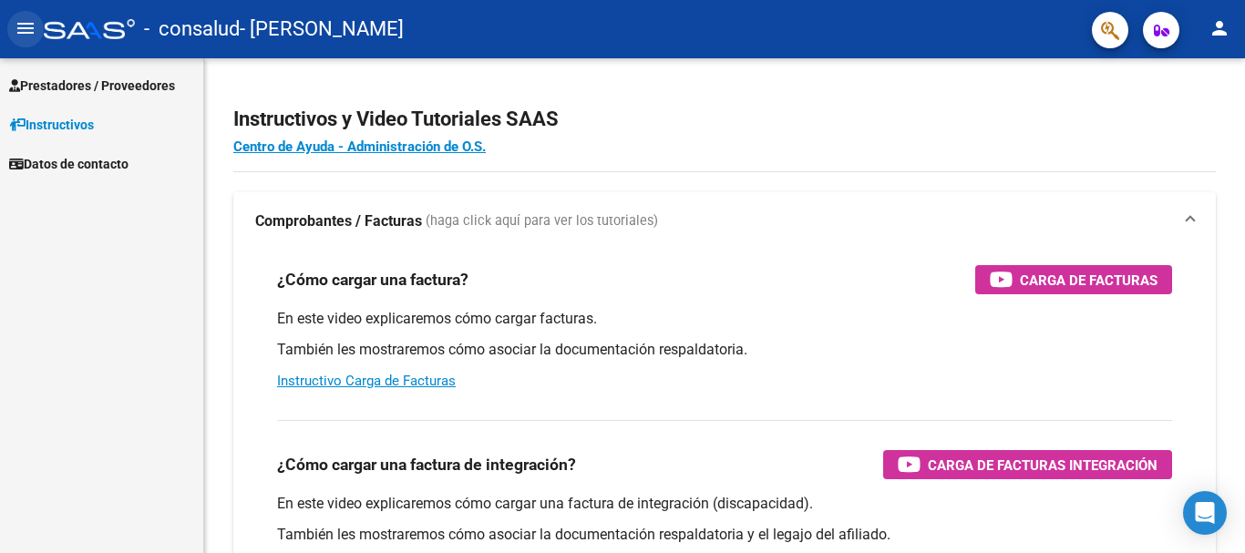
click at [8, 22] on button "menu" at bounding box center [25, 29] width 36 height 36
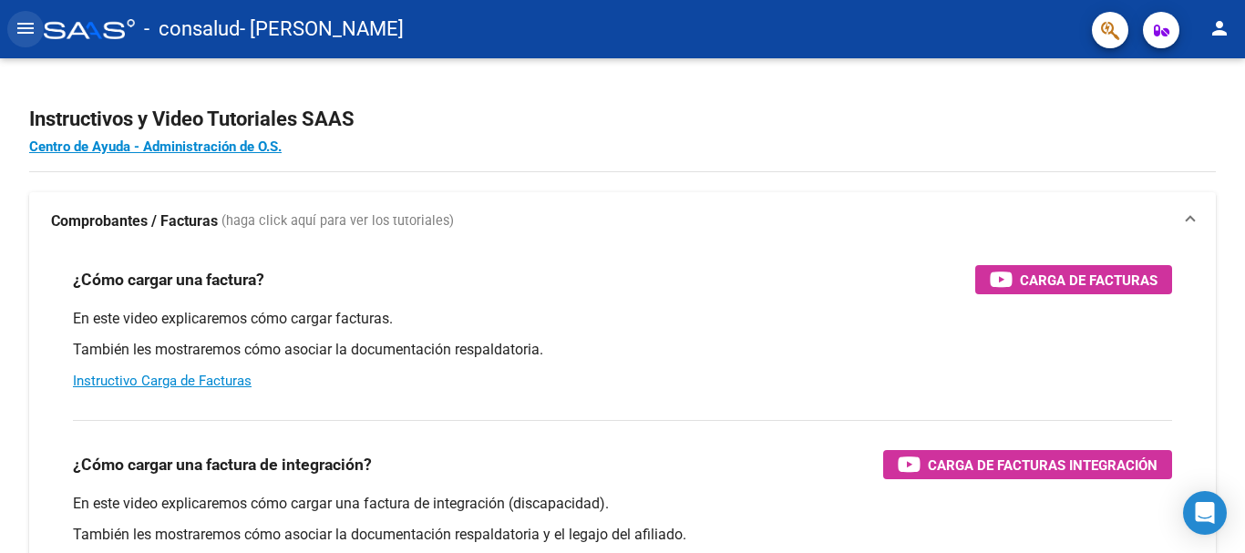
click at [8, 22] on button "menu" at bounding box center [25, 29] width 36 height 36
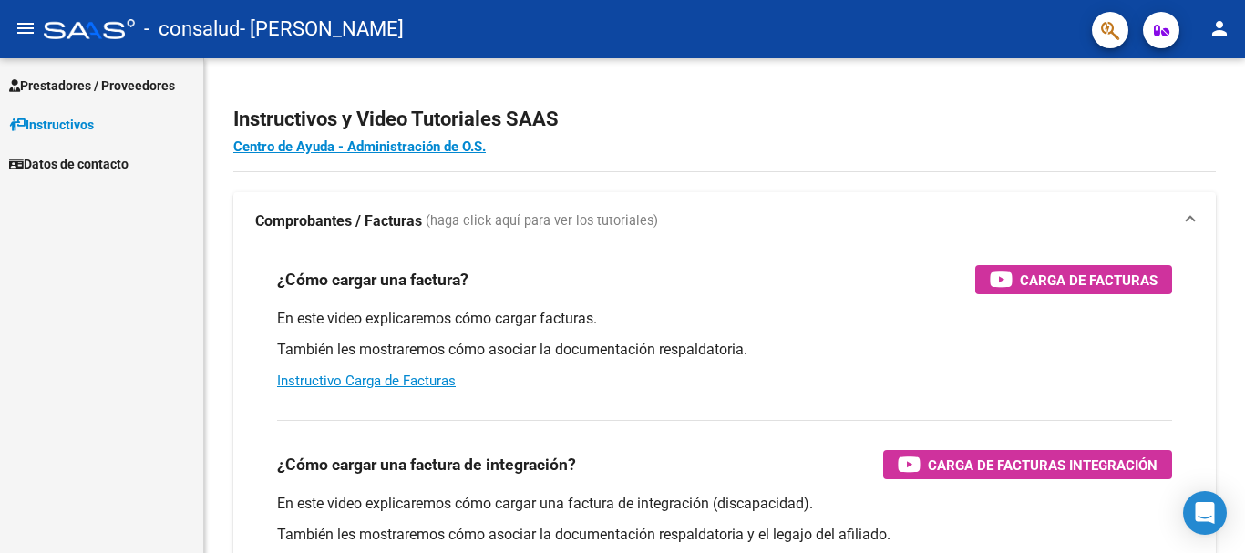
click at [69, 81] on span "Prestadores / Proveedores" at bounding box center [92, 86] width 166 height 20
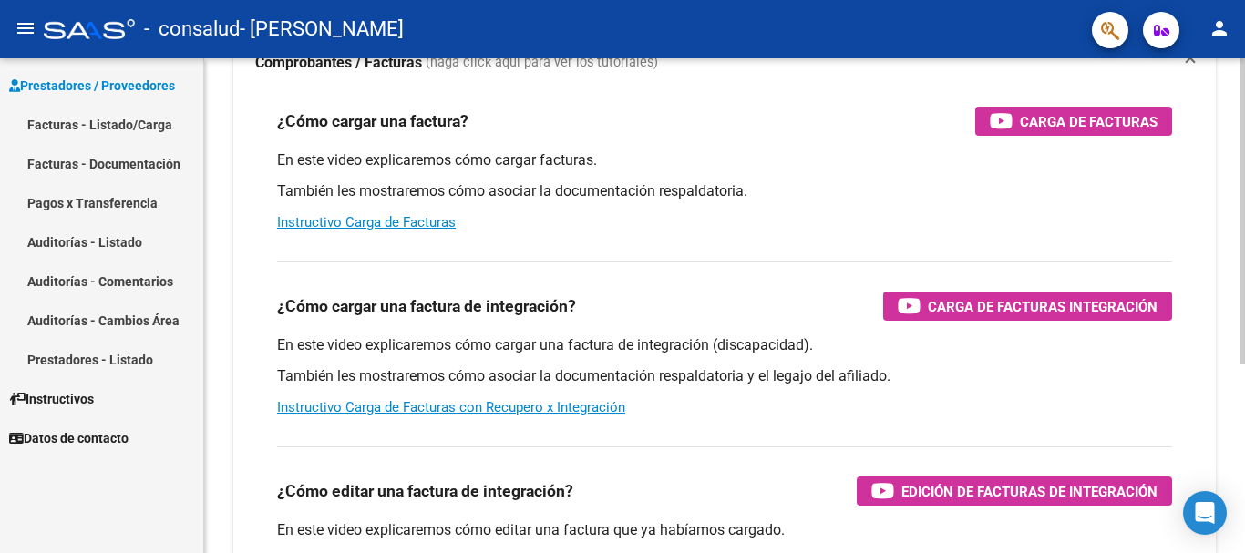
scroll to position [182, 0]
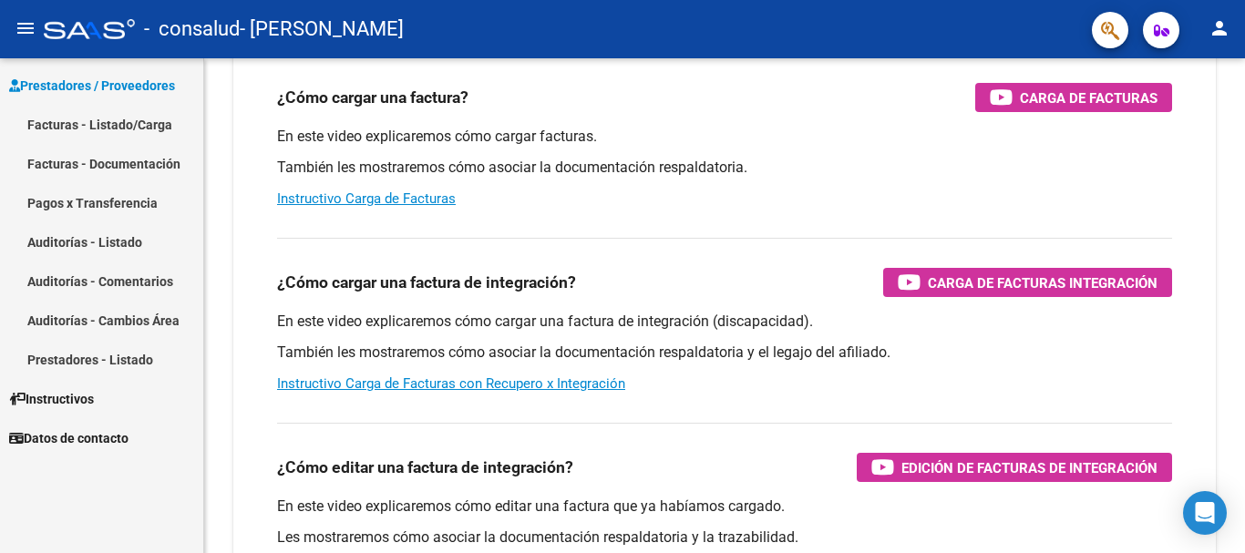
click at [60, 119] on link "Facturas - Listado/Carga" at bounding box center [101, 124] width 203 height 39
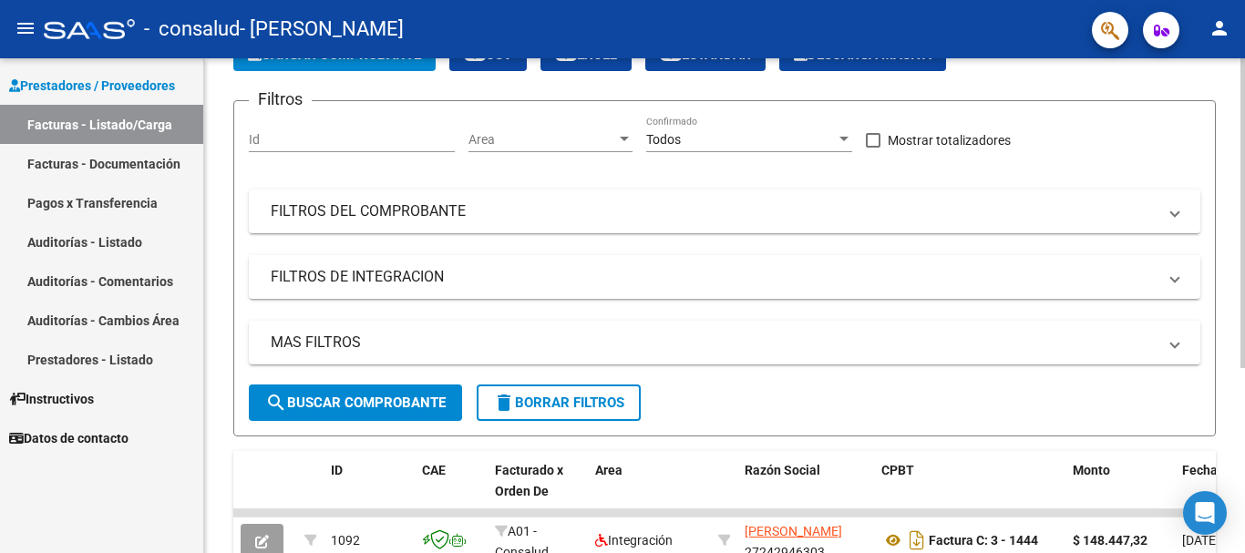
scroll to position [91, 0]
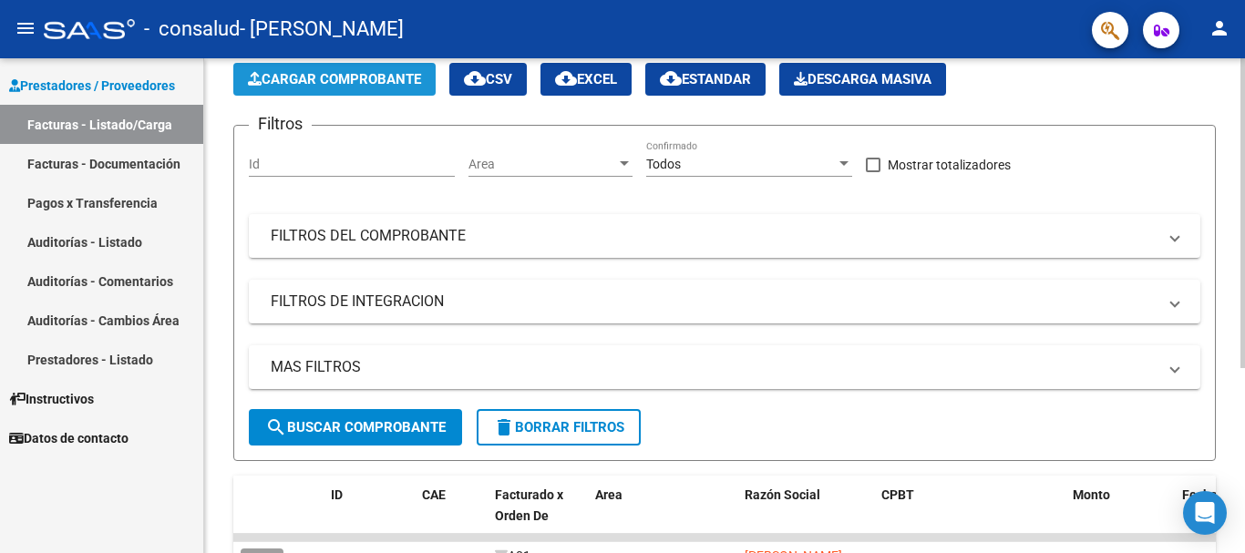
click at [397, 76] on span "Cargar Comprobante" at bounding box center [334, 79] width 173 height 16
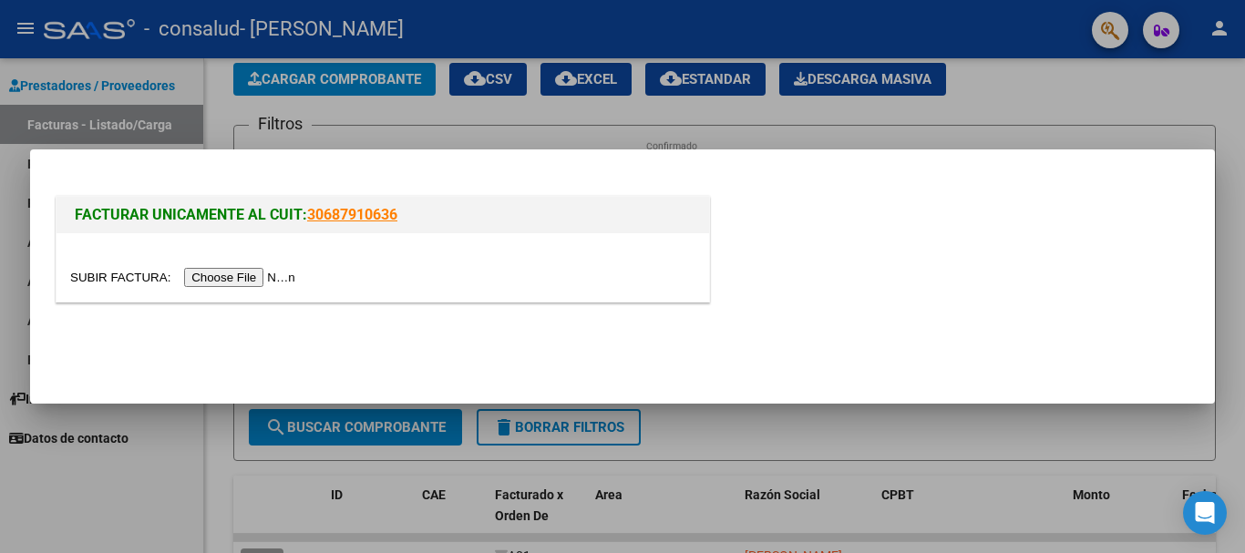
click at [255, 274] on input "file" at bounding box center [185, 277] width 231 height 19
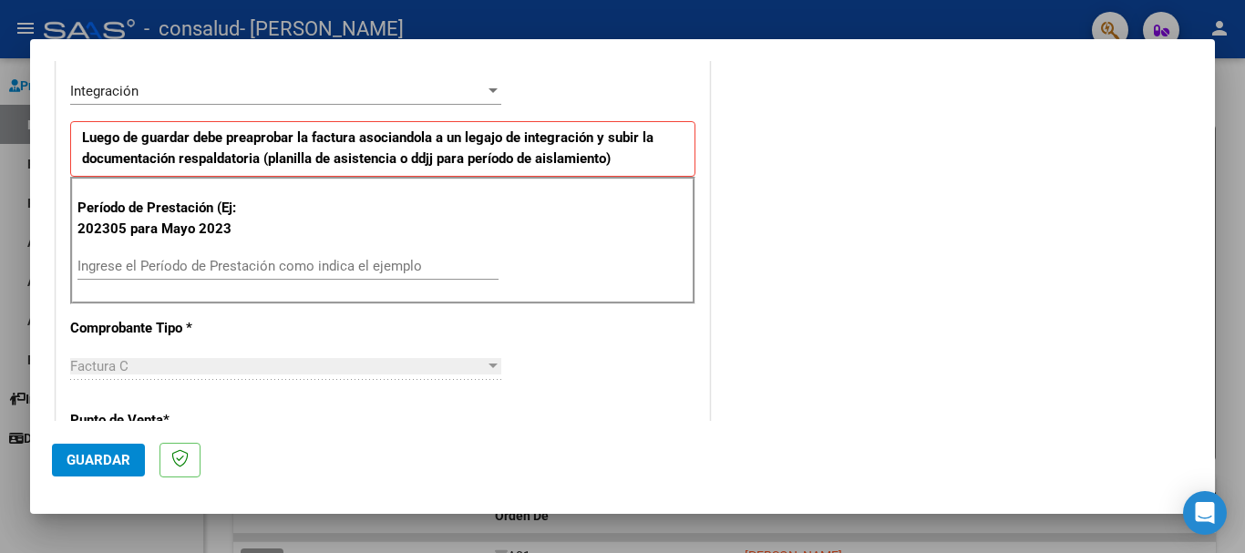
scroll to position [456, 0]
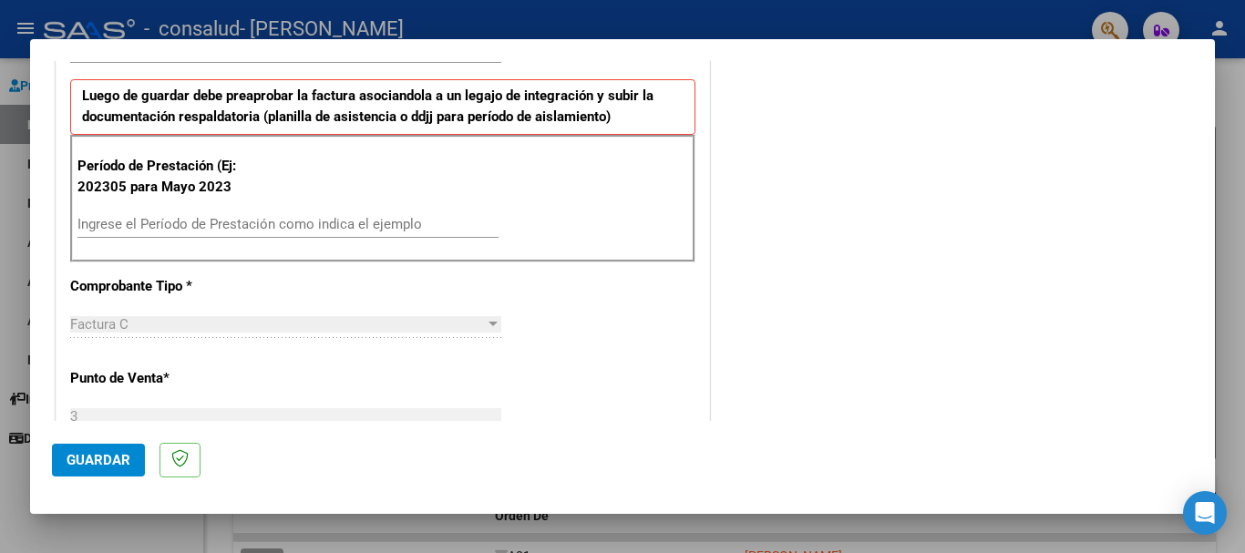
click at [223, 222] on input "Ingrese el Período de Prestación como indica el ejemplo" at bounding box center [287, 224] width 421 height 16
type input "202407"
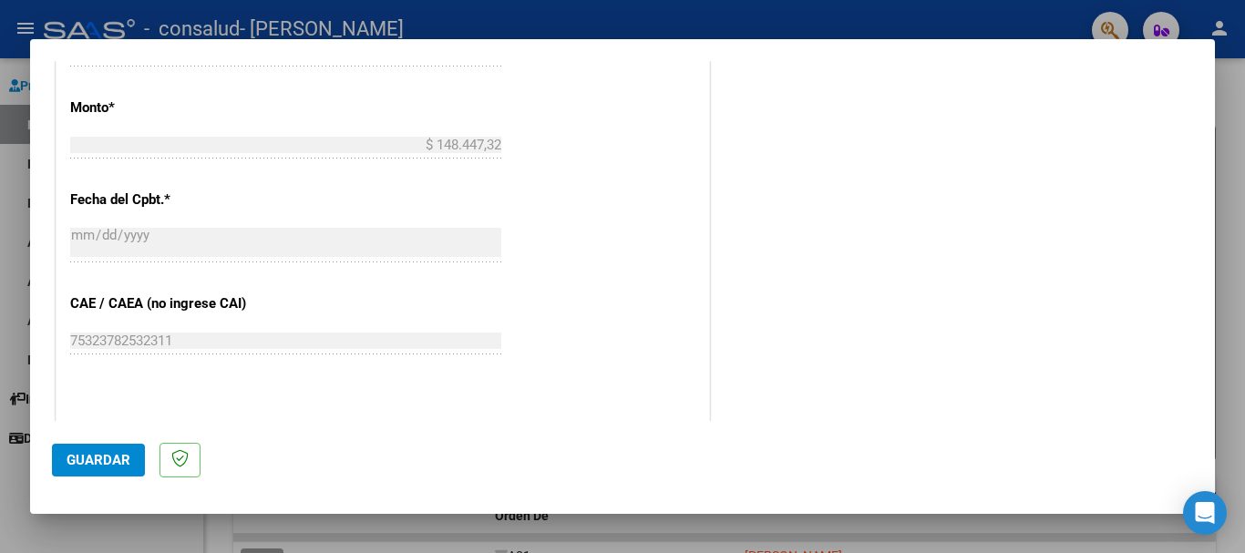
scroll to position [1185, 0]
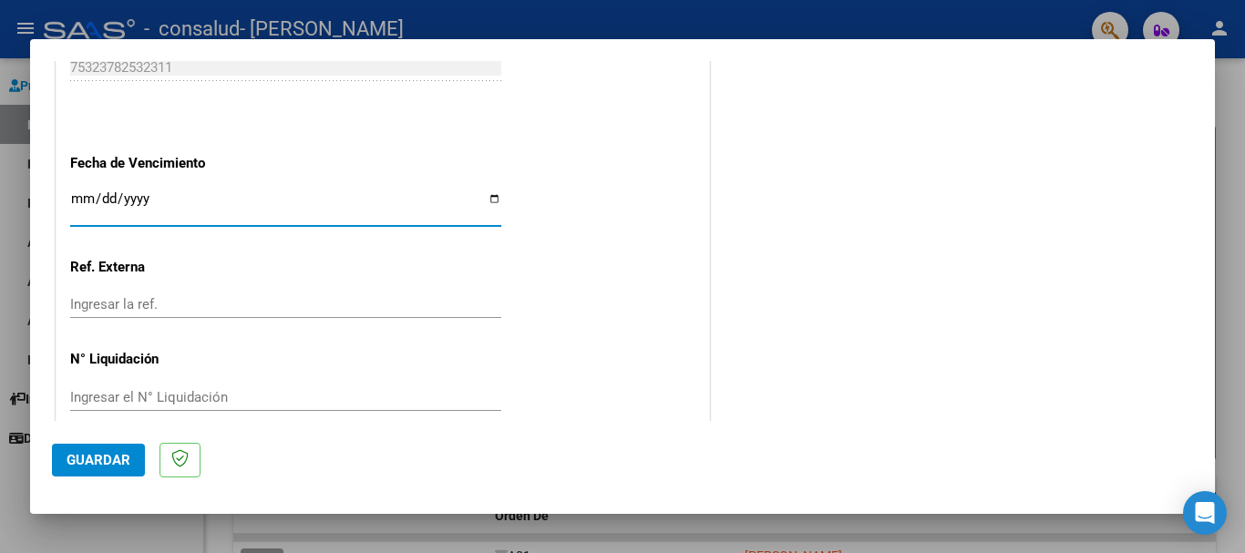
click at [79, 194] on input "Ingresar la fecha" at bounding box center [285, 205] width 431 height 29
type input "0005-02-10"
type input "[DATE]"
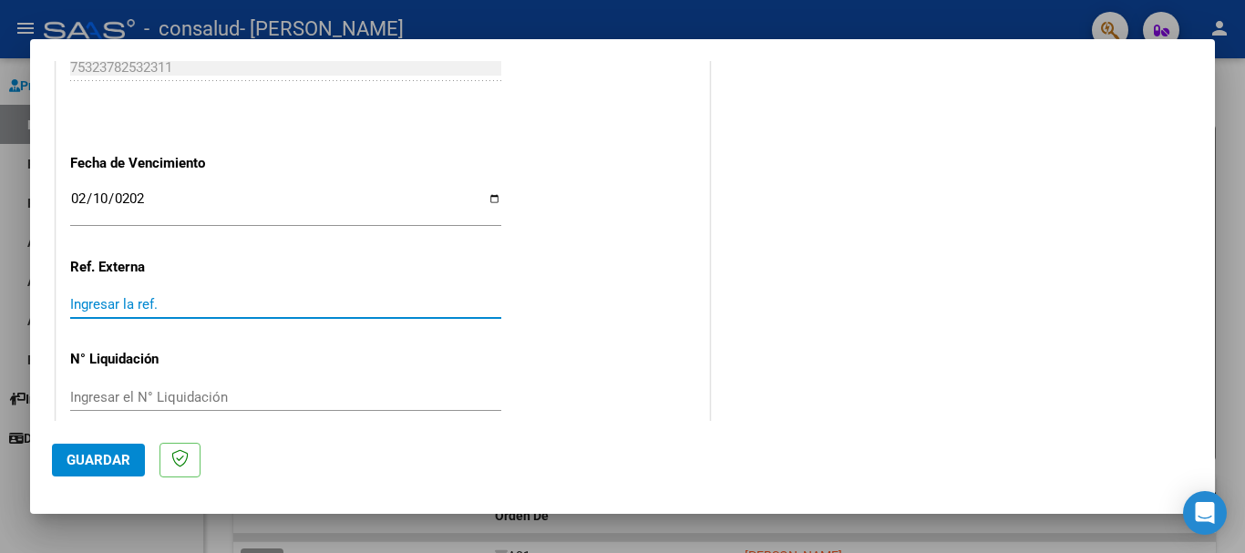
click at [126, 311] on input "Ingresar la ref." at bounding box center [285, 304] width 431 height 16
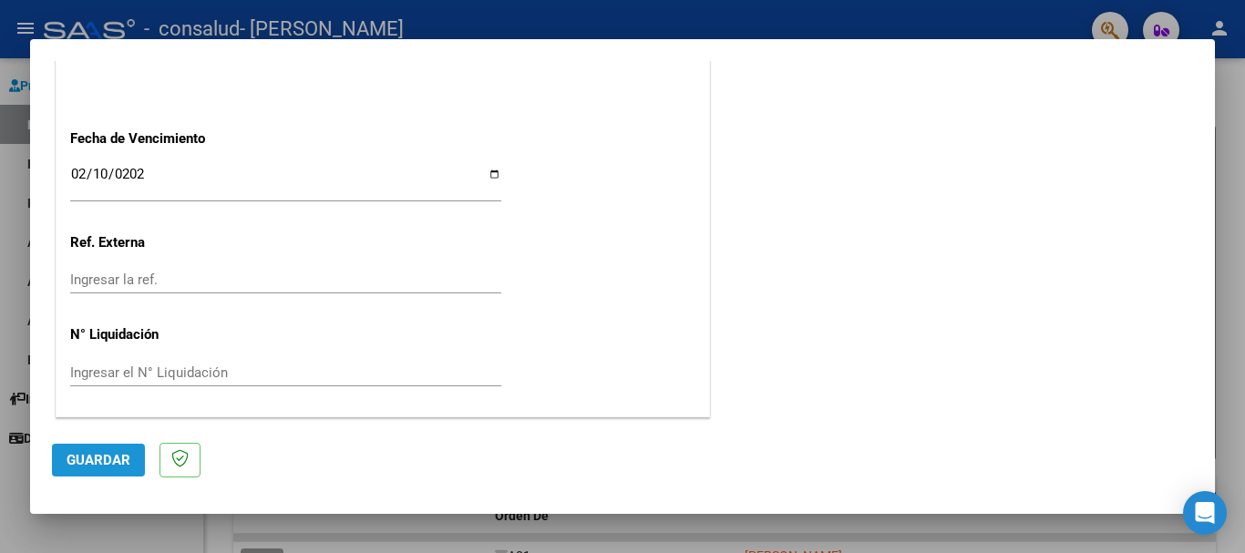
click at [102, 457] on span "Guardar" at bounding box center [99, 460] width 64 height 16
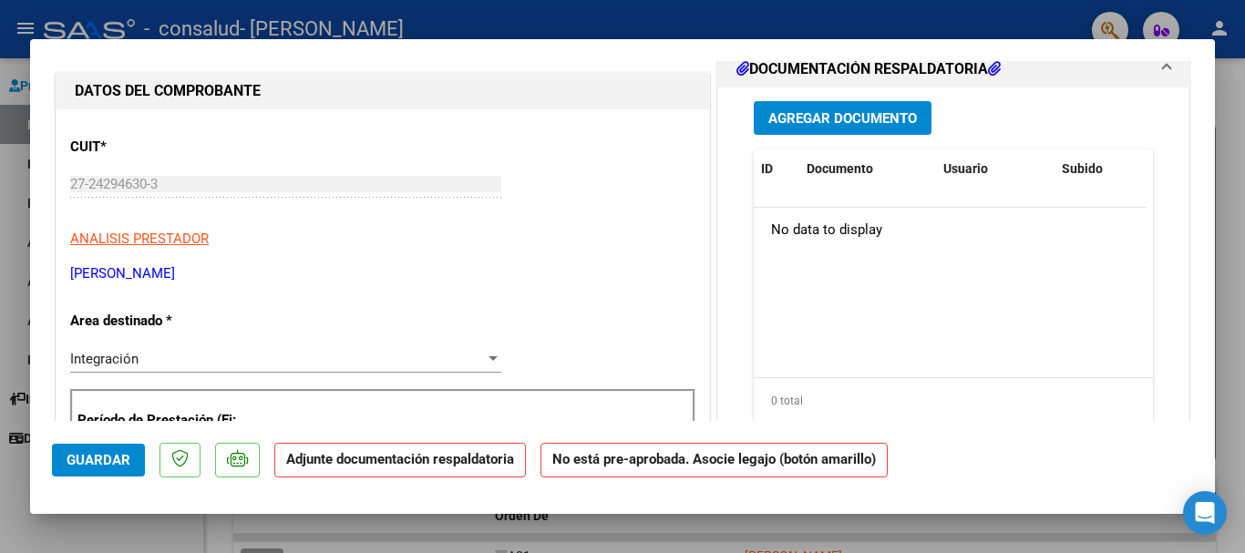
scroll to position [0, 0]
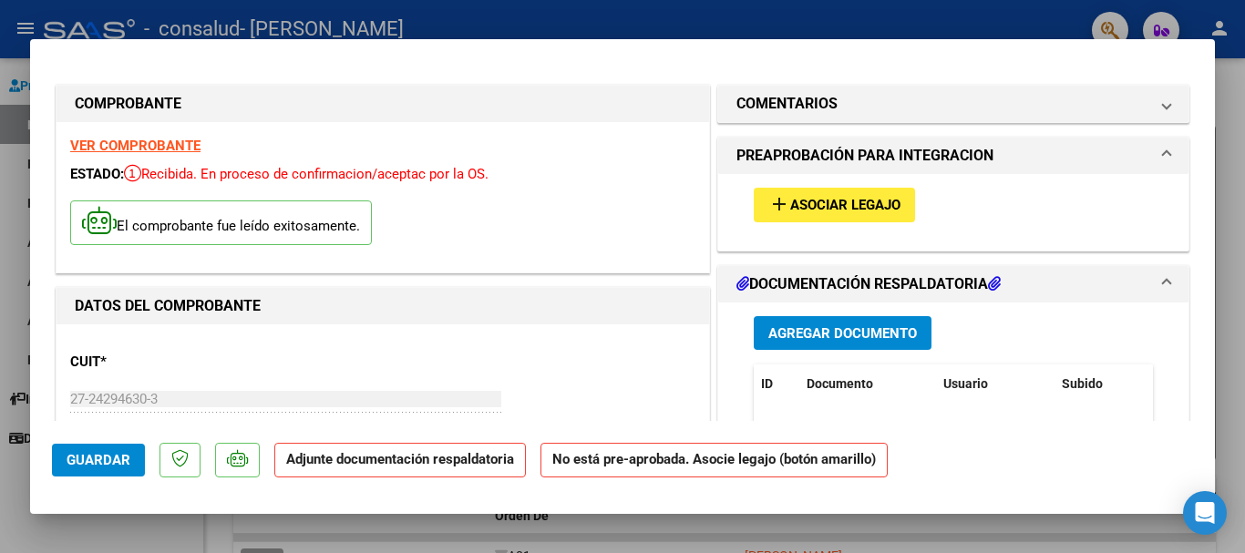
click at [821, 332] on span "Agregar Documento" at bounding box center [843, 333] width 149 height 16
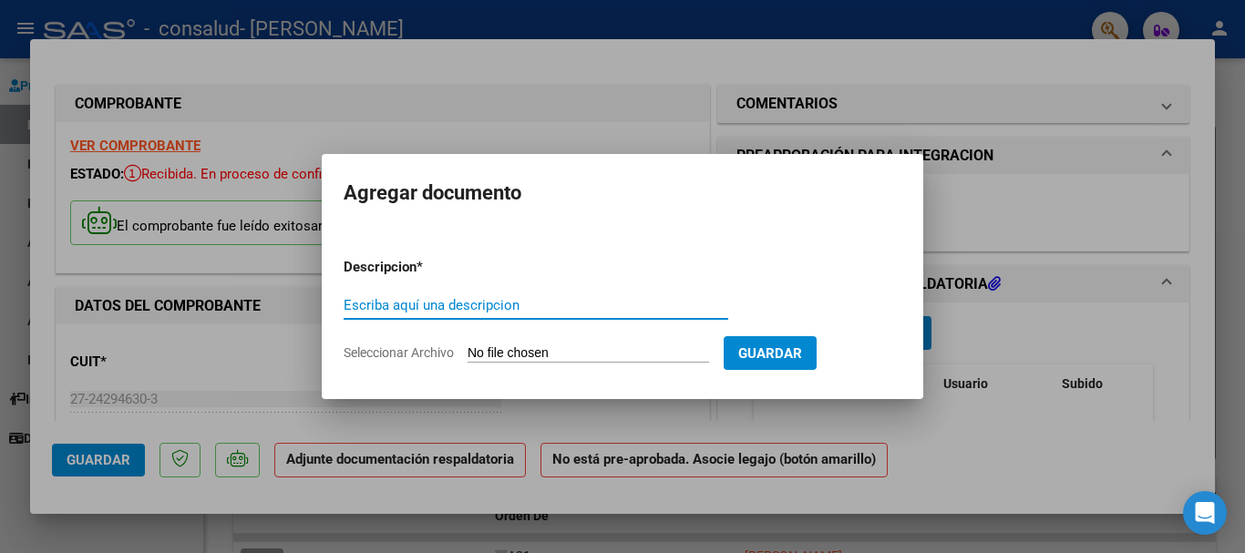
click at [800, 357] on span "Guardar" at bounding box center [770, 354] width 64 height 16
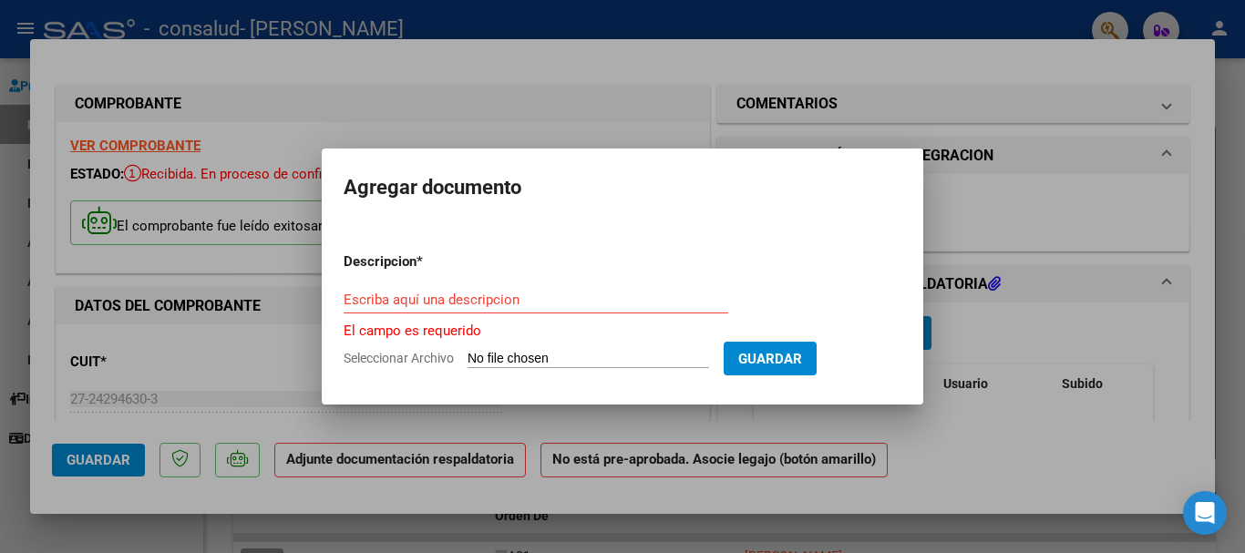
click at [502, 352] on input "Seleccionar Archivo" at bounding box center [589, 359] width 242 height 17
click at [512, 295] on input "Escriba aquí una descripcion" at bounding box center [536, 300] width 385 height 16
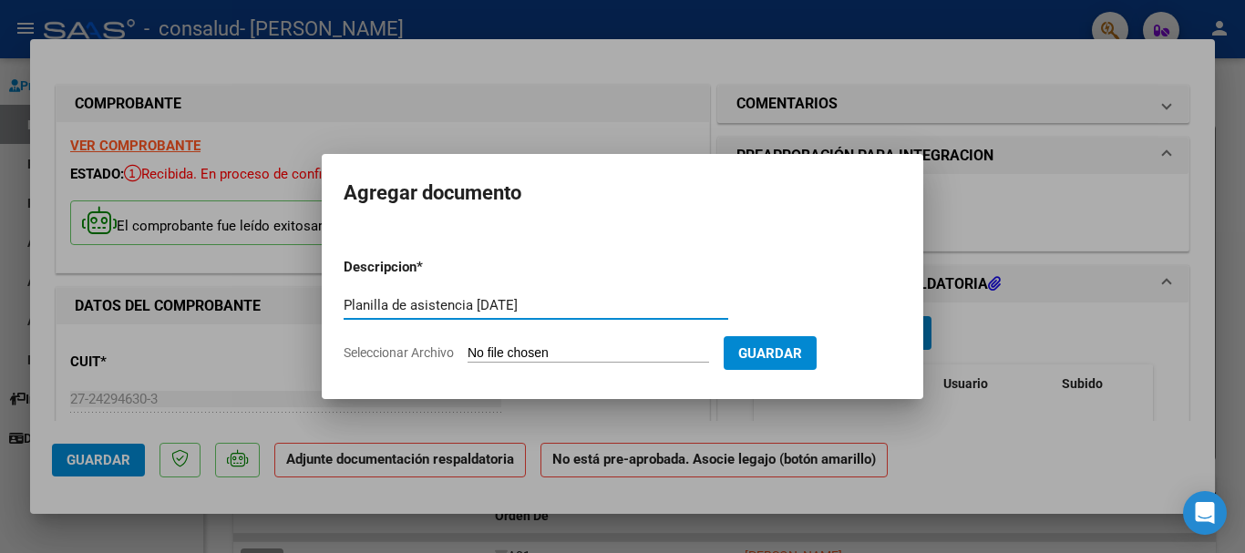
type input "Planilla de asistencia [DATE]"
click at [517, 353] on input "Seleccionar Archivo" at bounding box center [589, 354] width 242 height 17
type input "C:\fakepath\[PERSON_NAME] [DATE].pdf"
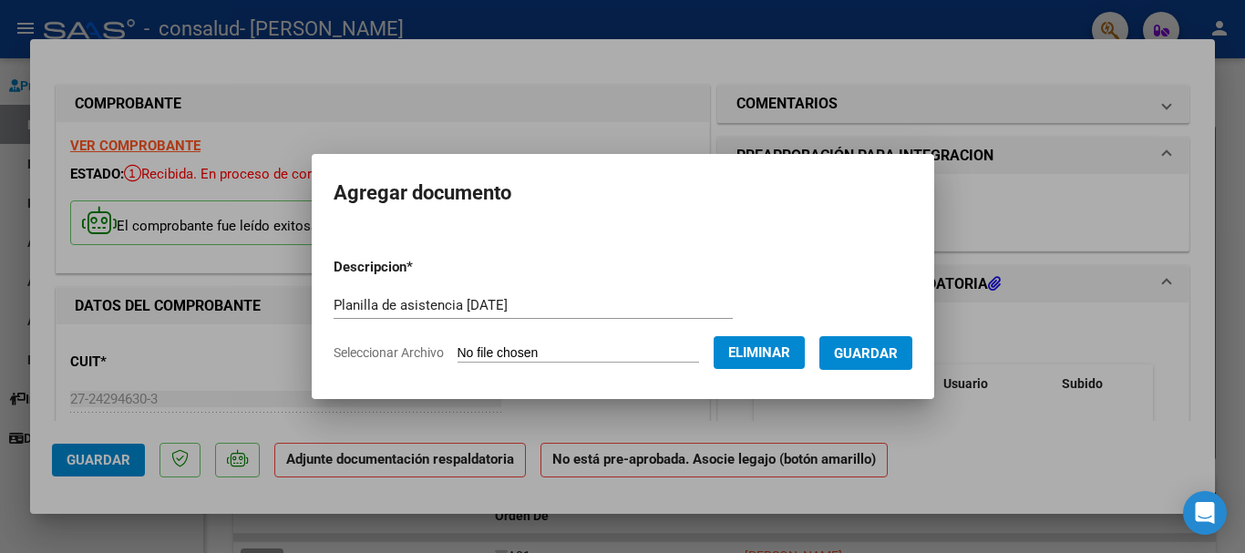
click at [872, 350] on span "Guardar" at bounding box center [866, 354] width 64 height 16
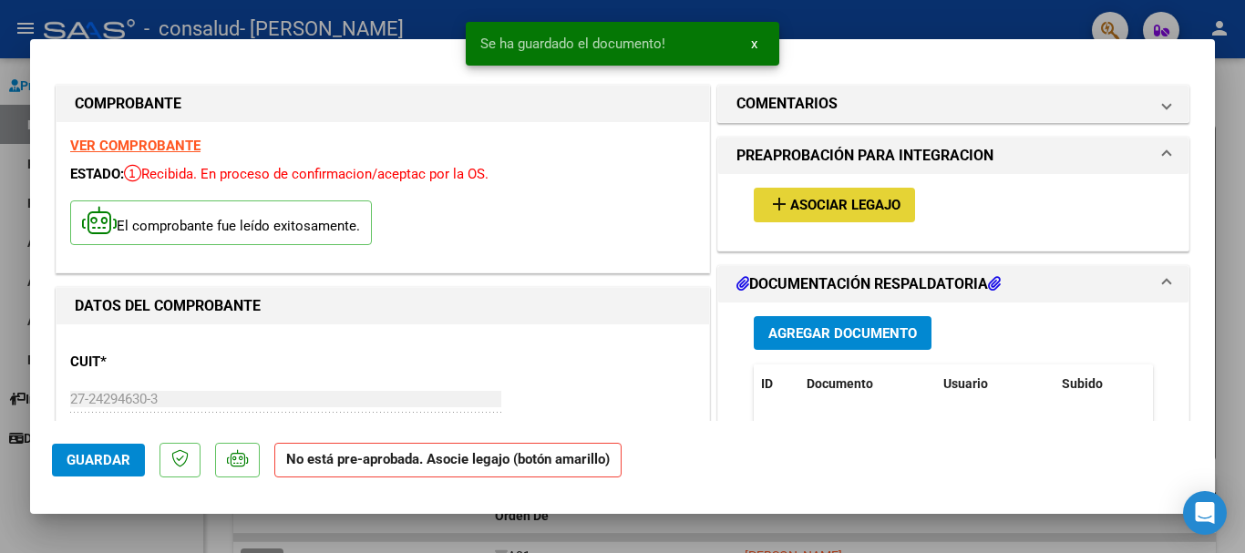
click at [854, 207] on span "Asociar Legajo" at bounding box center [845, 206] width 110 height 16
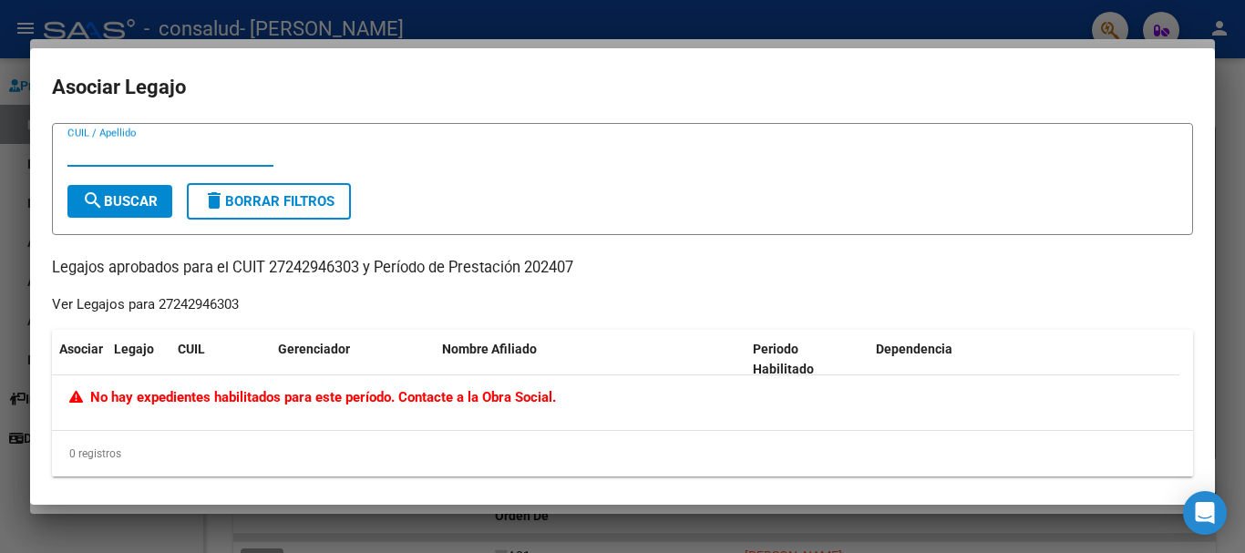
click at [108, 150] on input "CUIL / Apellido" at bounding box center [170, 152] width 206 height 16
type input "o"
click at [623, 50] on mat-dialog-container "Asociar Legajo CUIL / Apellido search Buscar delete Borrar Filtros Legajos apro…" at bounding box center [622, 276] width 1185 height 457
click at [261, 42] on div at bounding box center [622, 276] width 1245 height 553
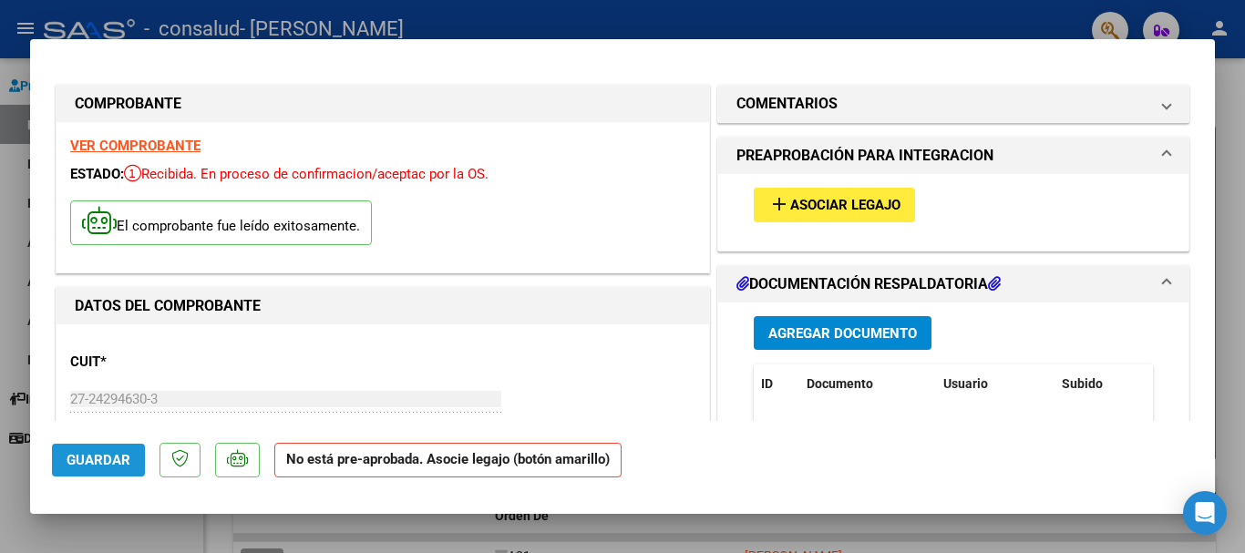
click at [114, 459] on span "Guardar" at bounding box center [99, 460] width 64 height 16
